Goal: Task Accomplishment & Management: Use online tool/utility

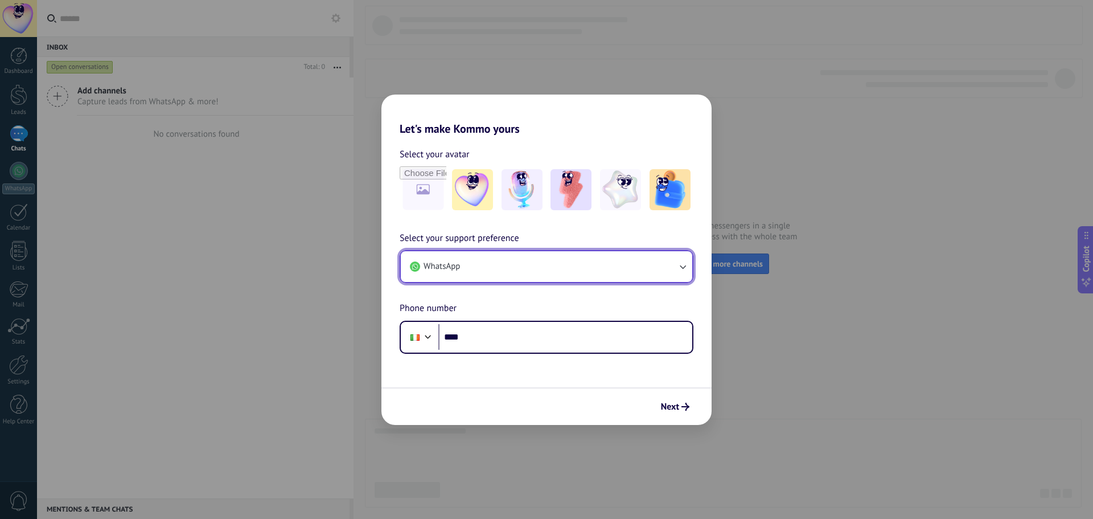
click at [607, 275] on button "WhatsApp" at bounding box center [547, 266] width 292 height 31
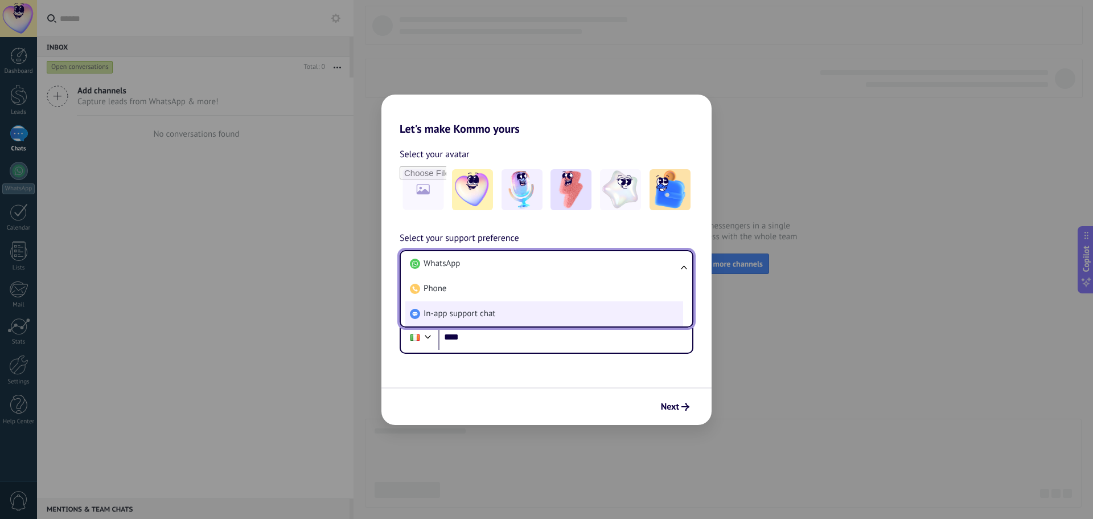
click at [531, 310] on li "In-app support chat" at bounding box center [544, 313] width 278 height 25
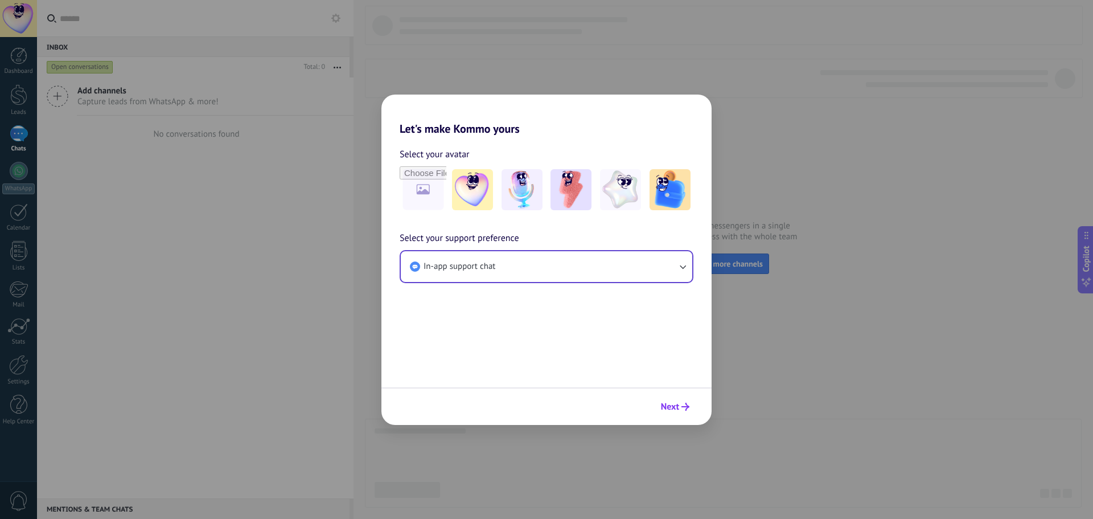
click at [667, 403] on span "Next" at bounding box center [670, 407] width 18 height 8
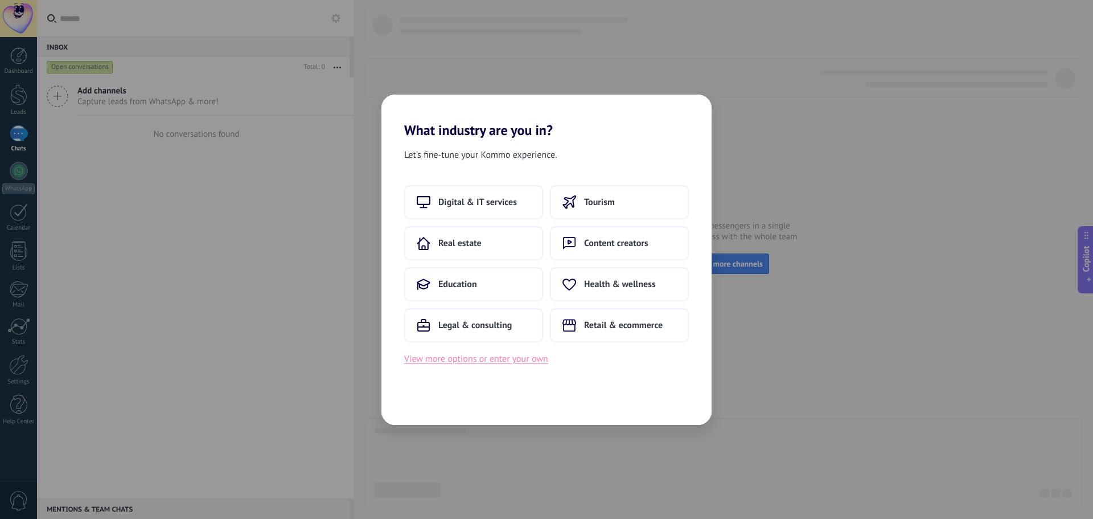
click at [499, 355] on button "View more options or enter your own" at bounding box center [476, 358] width 144 height 15
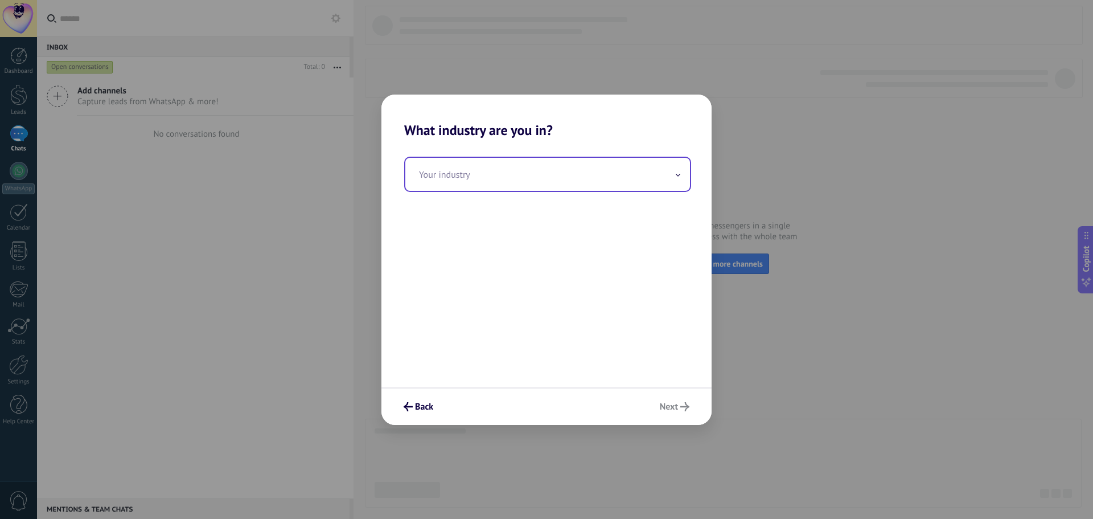
click at [551, 179] on input "text" at bounding box center [547, 174] width 285 height 33
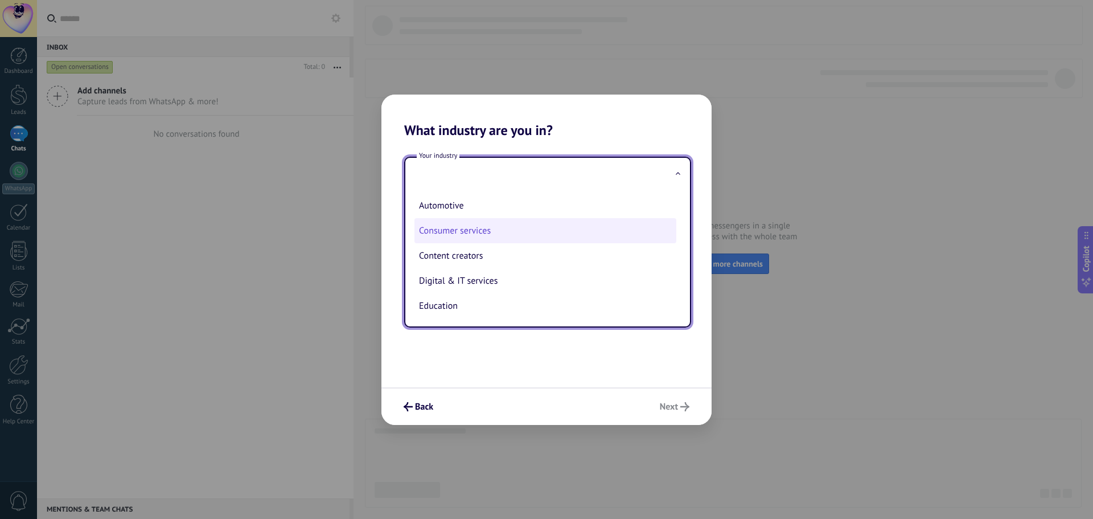
click at [506, 235] on li "Consumer services" at bounding box center [545, 230] width 262 height 25
type input "**********"
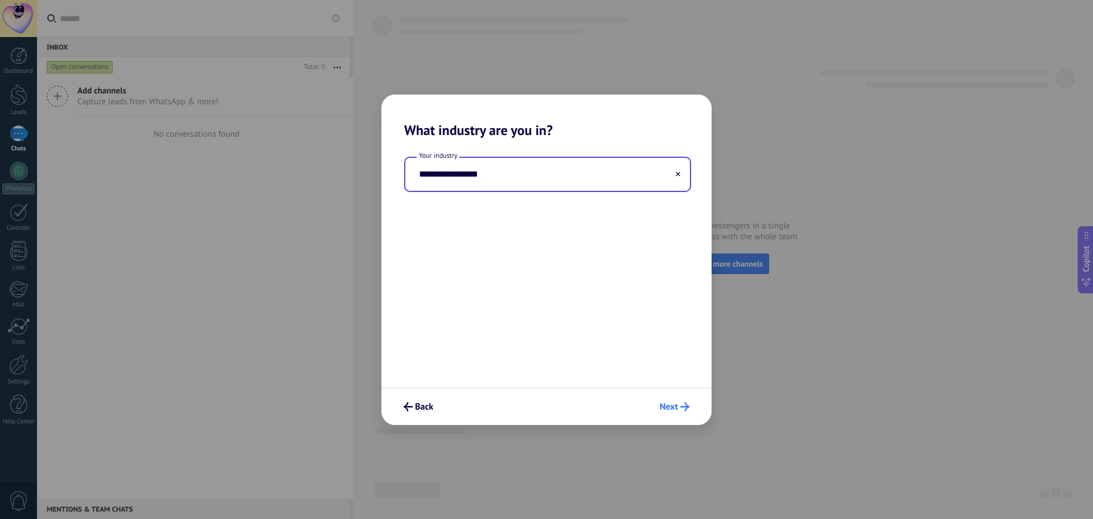
click at [672, 397] on button "Next" at bounding box center [675, 406] width 40 height 19
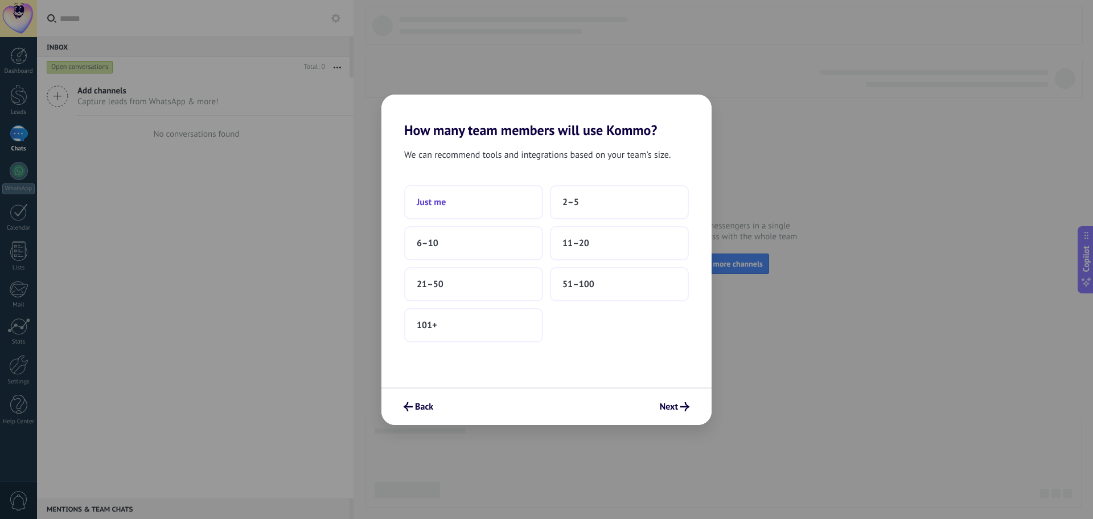
click at [528, 195] on button "Just me" at bounding box center [473, 202] width 139 height 34
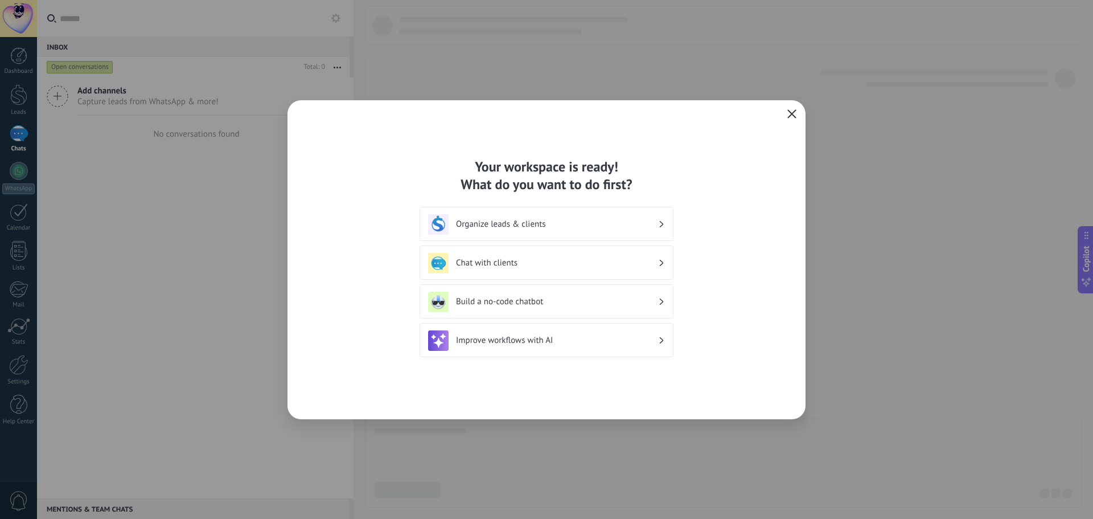
click at [787, 120] on button "button" at bounding box center [792, 114] width 15 height 16
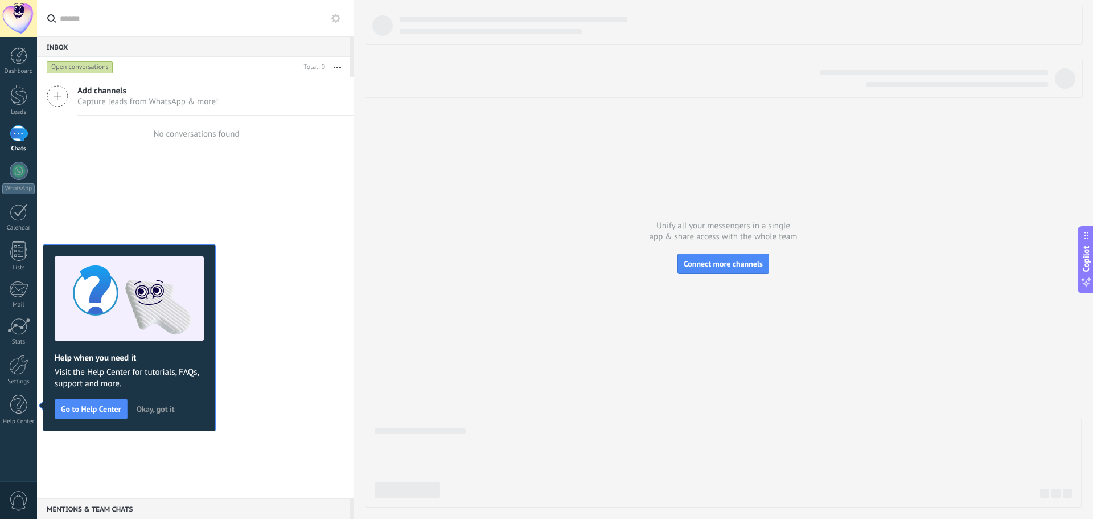
click at [160, 407] on span "Okay, got it" at bounding box center [156, 409] width 38 height 8
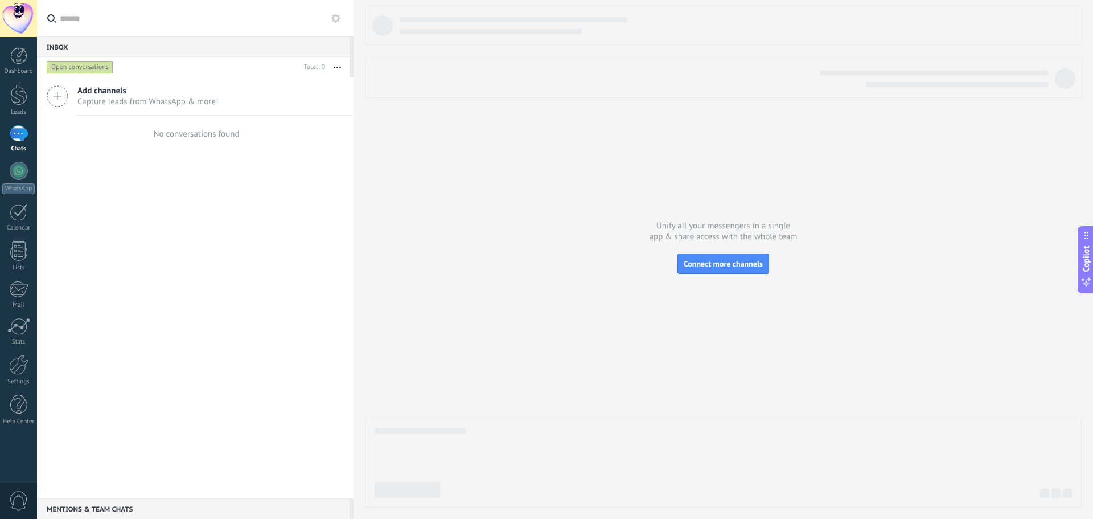
click at [69, 97] on div "Add channels Capture leads from WhatsApp & more!" at bounding box center [195, 96] width 317 height 38
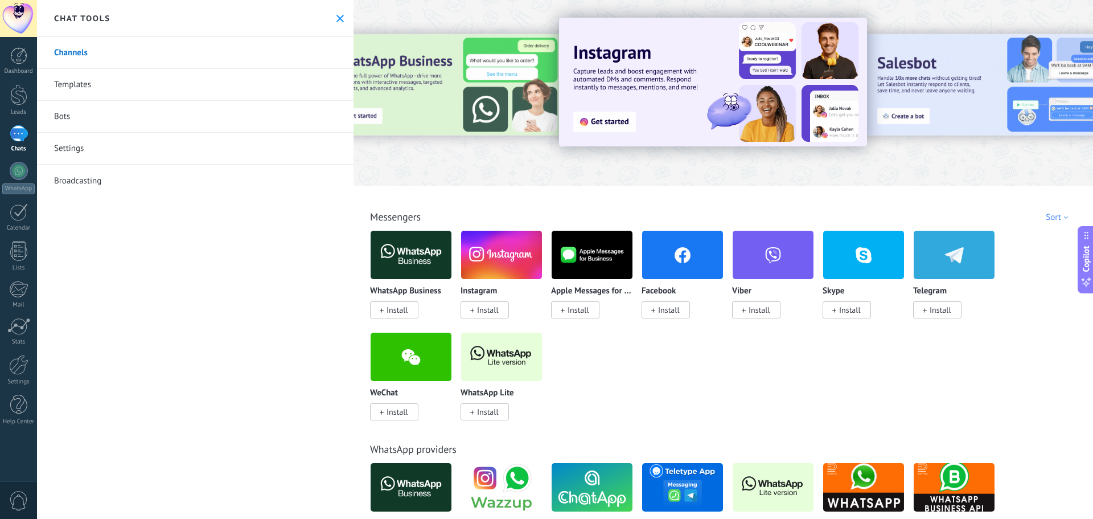
click at [387, 311] on span "Install" at bounding box center [398, 310] width 22 height 10
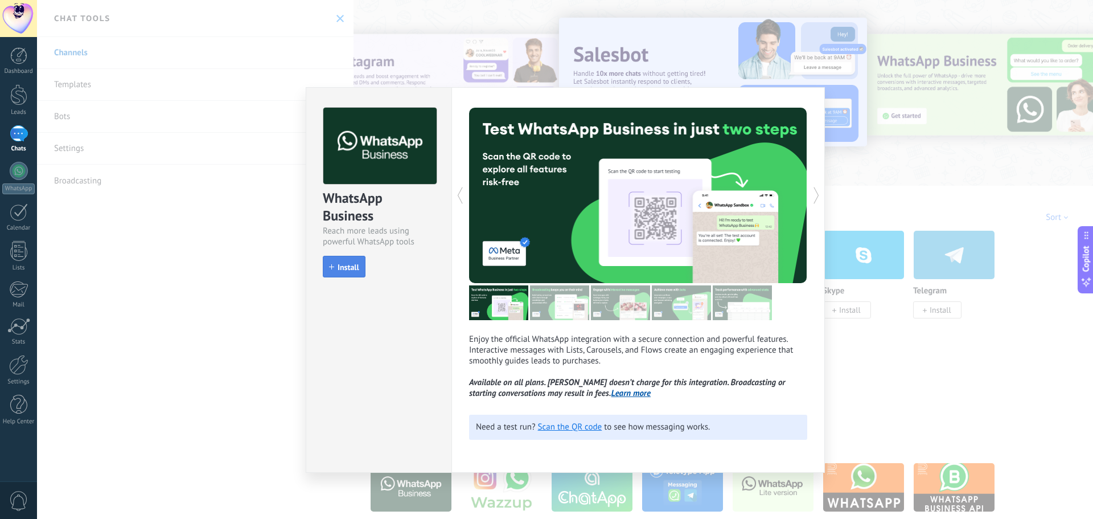
click at [343, 271] on span "Install" at bounding box center [349, 267] width 22 height 8
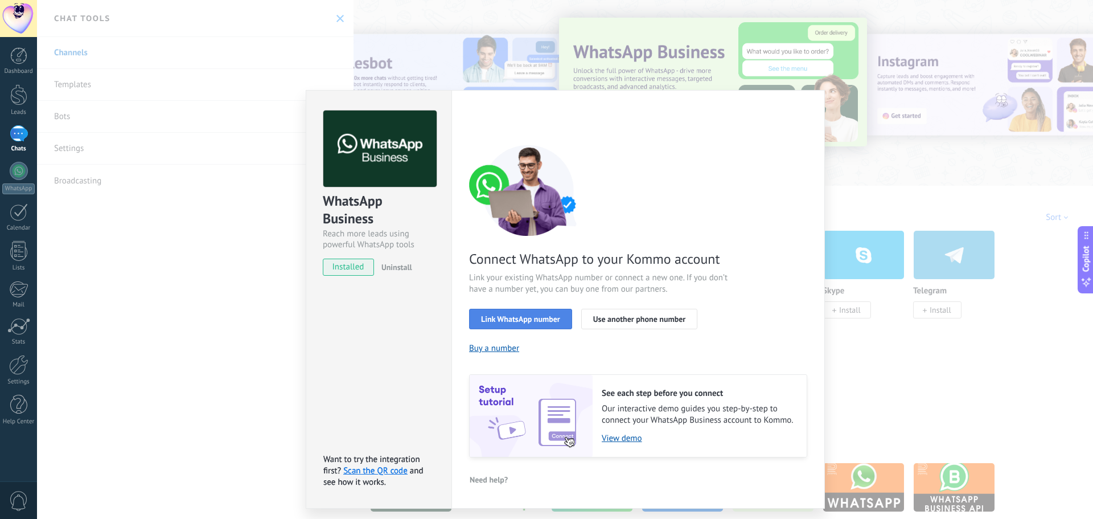
click at [528, 317] on span "Link WhatsApp number" at bounding box center [520, 319] width 79 height 8
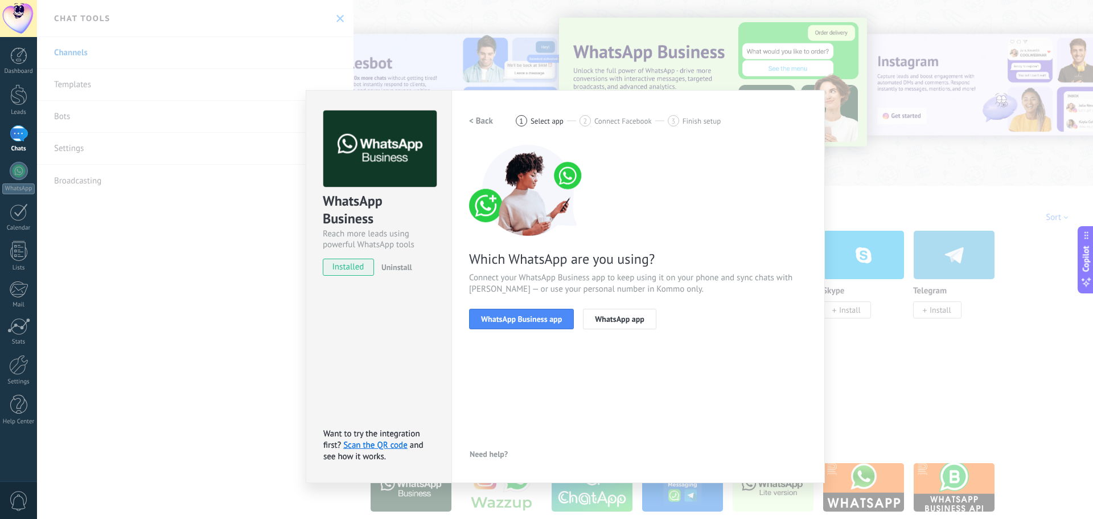
click at [528, 317] on span "WhatsApp Business app" at bounding box center [521, 319] width 81 height 8
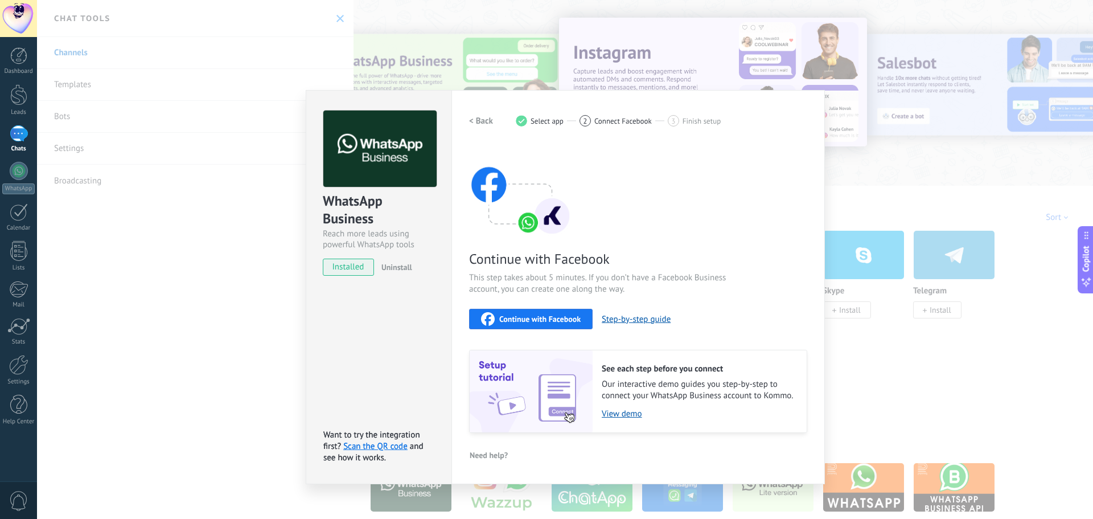
click at [537, 322] on span "Continue with Facebook" at bounding box center [539, 319] width 81 height 8
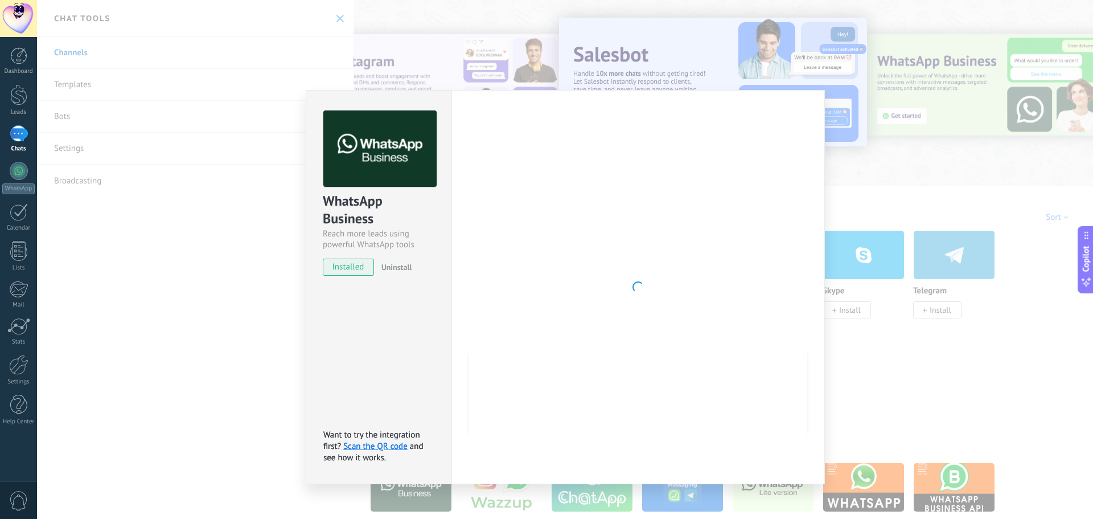
click at [848, 330] on div "WhatsApp Business Reach more leads using powerful WhatsApp tools installed Unin…" at bounding box center [565, 259] width 1056 height 519
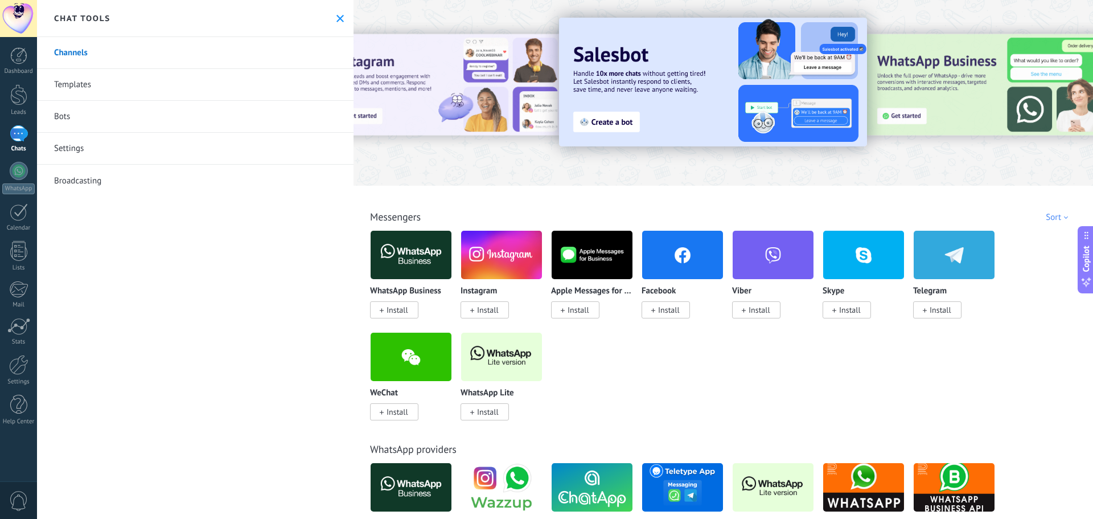
click at [527, 374] on img at bounding box center [501, 356] width 81 height 55
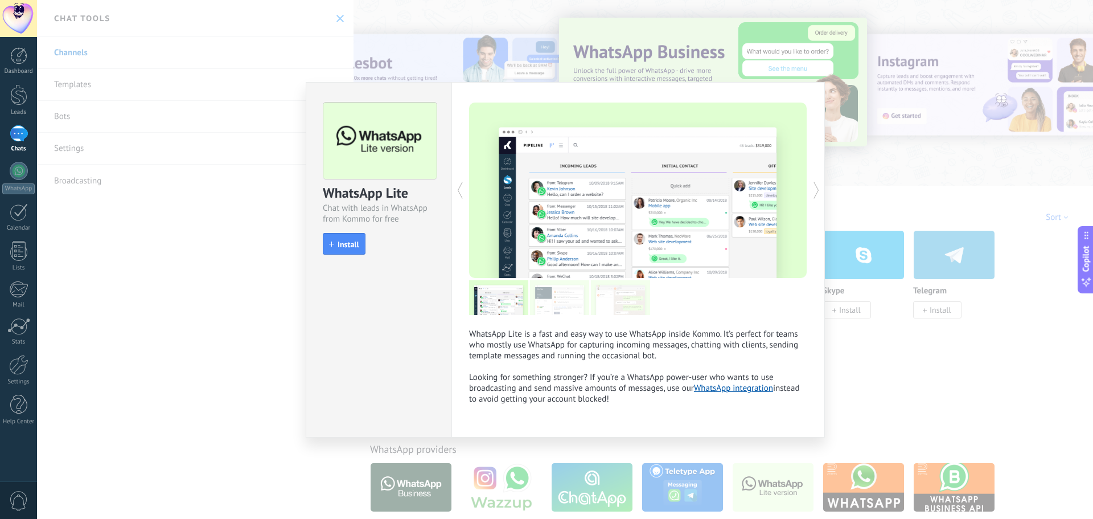
click at [906, 383] on div "WhatsApp Lite Chat with leads in WhatsApp from Kommo for free install Install W…" at bounding box center [565, 259] width 1056 height 519
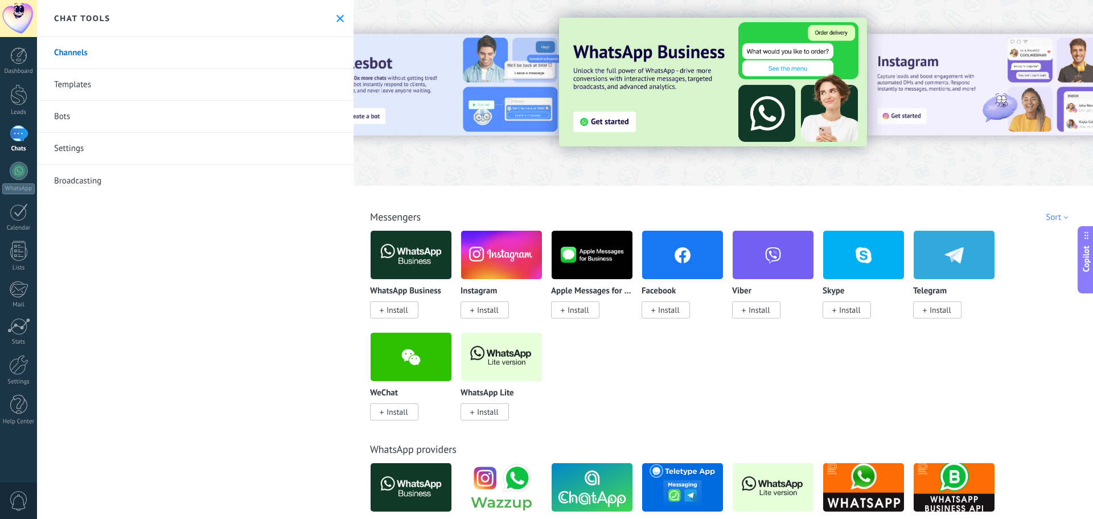
click at [481, 416] on span "Install" at bounding box center [488, 412] width 22 height 10
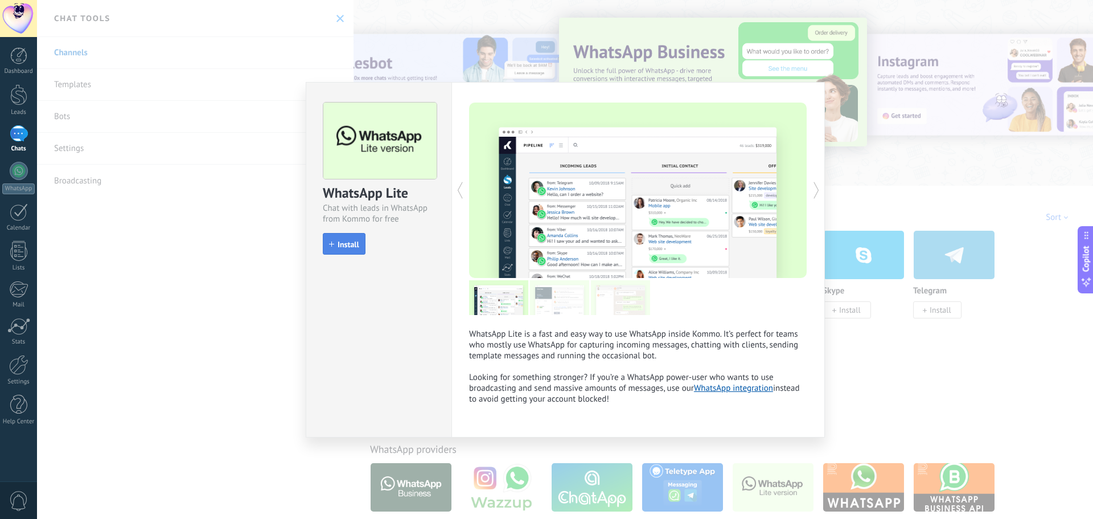
click at [346, 246] on span "Install" at bounding box center [349, 244] width 22 height 8
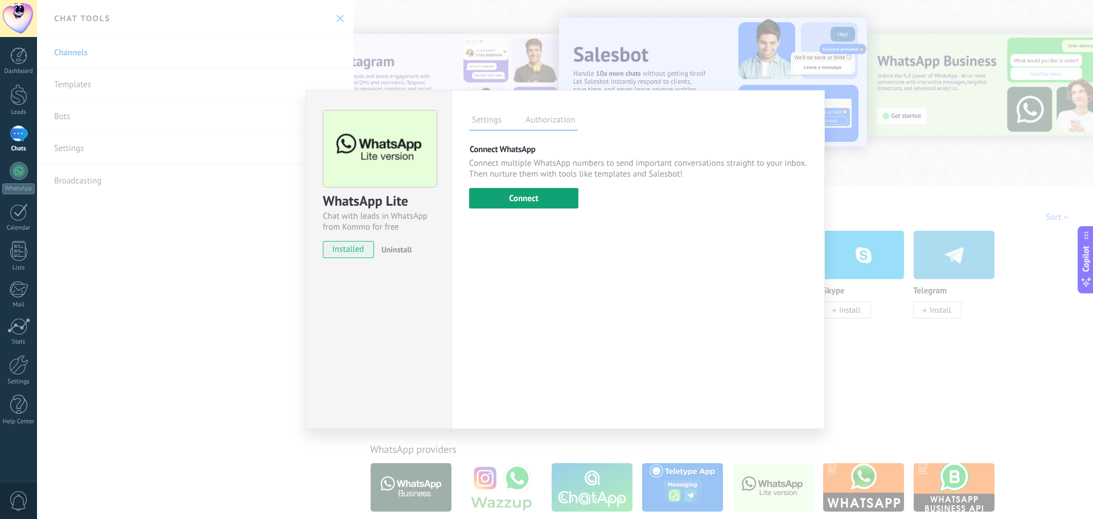
click at [525, 200] on button "Connect" at bounding box center [523, 198] width 109 height 20
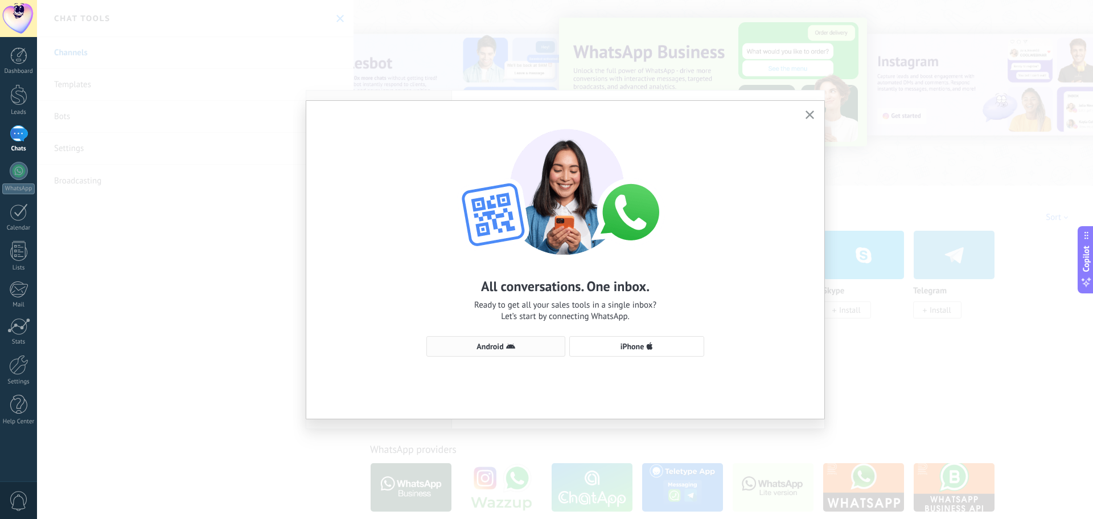
click at [491, 348] on span "Android" at bounding box center [490, 346] width 27 height 8
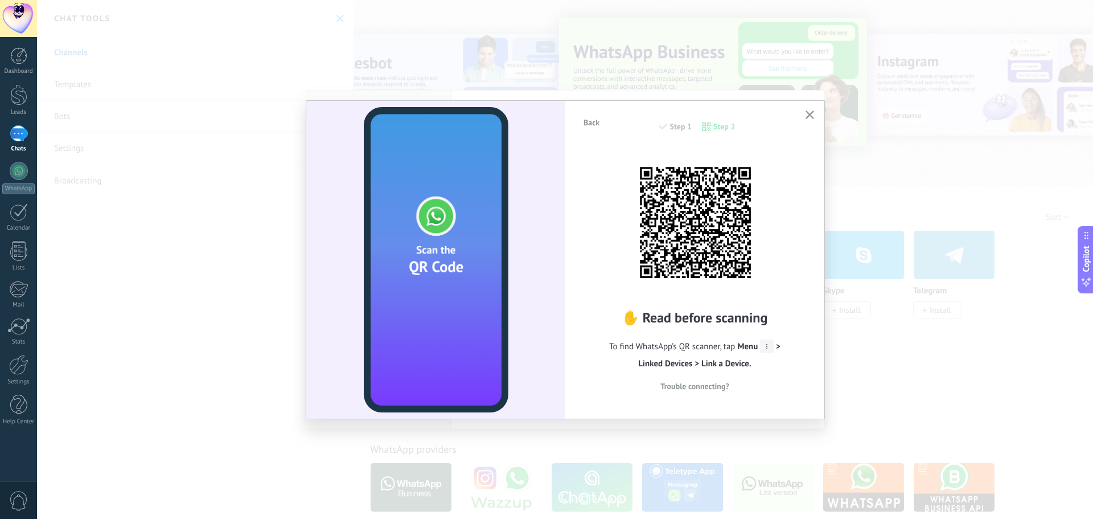
click at [814, 117] on icon "button" at bounding box center [810, 114] width 9 height 9
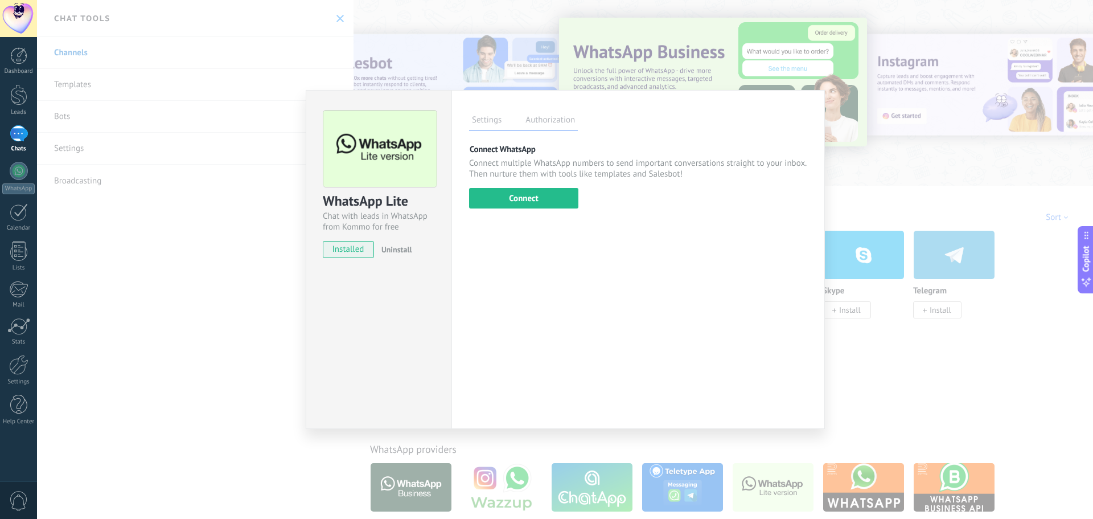
click at [889, 377] on div "WhatsApp Lite Chat with leads in WhatsApp from Kommo for free installed Uninsta…" at bounding box center [565, 259] width 1056 height 519
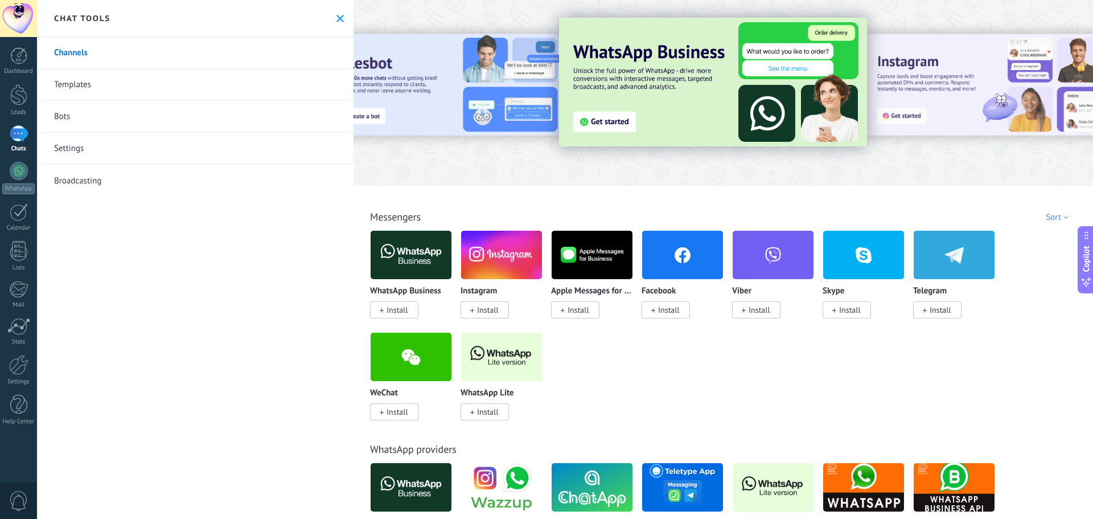
click at [377, 249] on img at bounding box center [411, 254] width 81 height 55
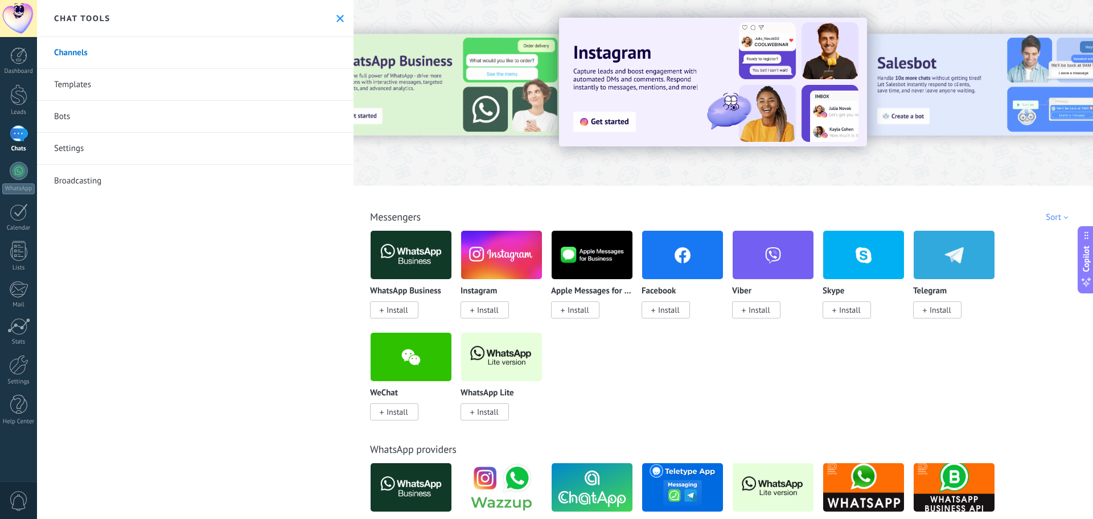
click at [399, 253] on img at bounding box center [411, 254] width 81 height 55
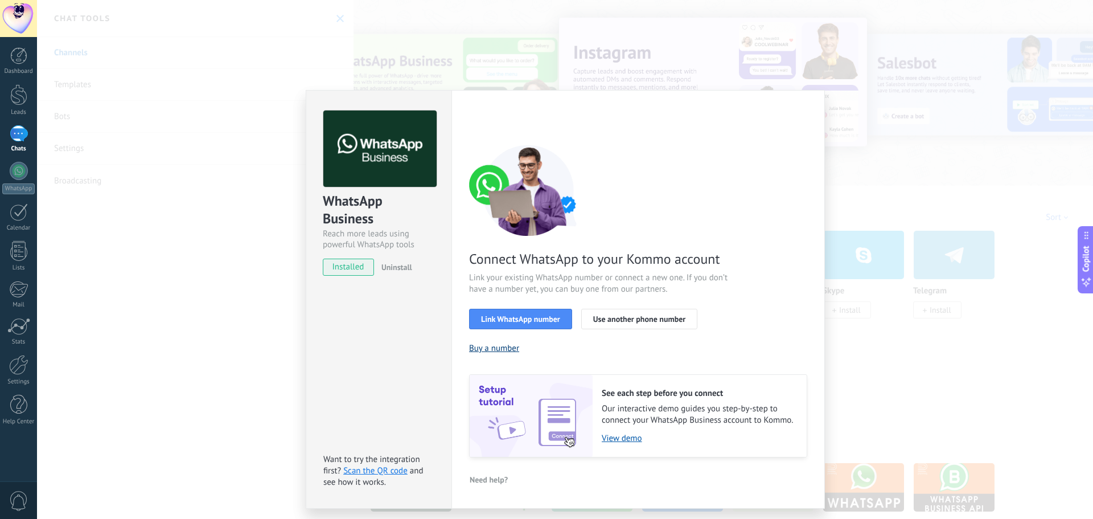
click at [498, 350] on button "Buy a number" at bounding box center [494, 348] width 50 height 11
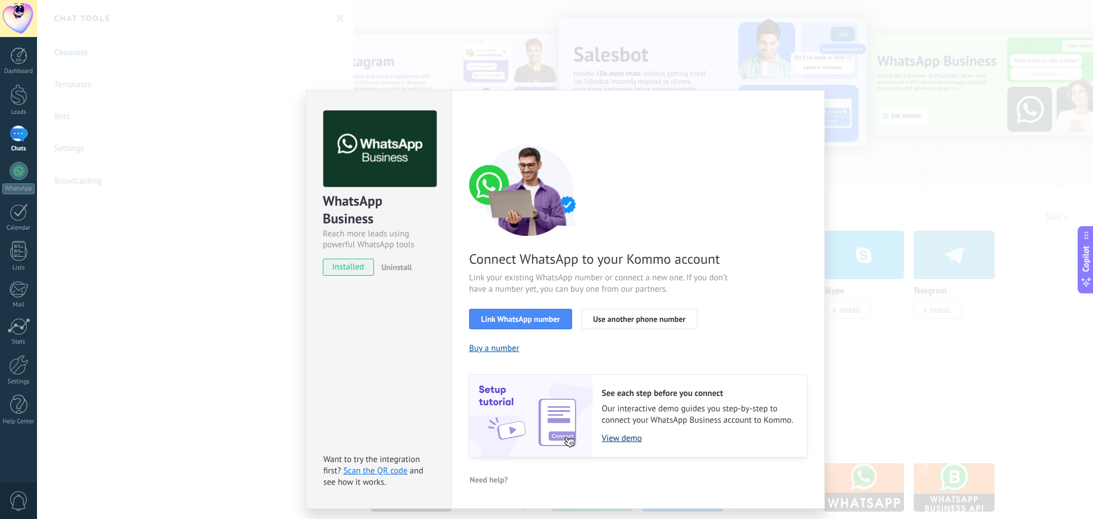
click at [622, 437] on link "View demo" at bounding box center [699, 438] width 194 height 11
